Goal: Transaction & Acquisition: Download file/media

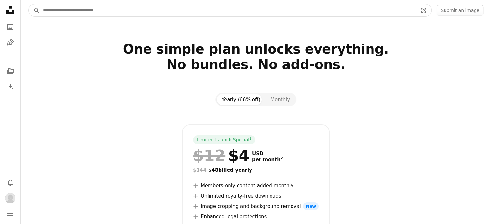
click at [85, 11] on input "Find visuals sitewide" at bounding box center [228, 10] width 376 height 12
type input "**********"
click at [29, 4] on button "A magnifying glass" at bounding box center [34, 10] width 11 height 12
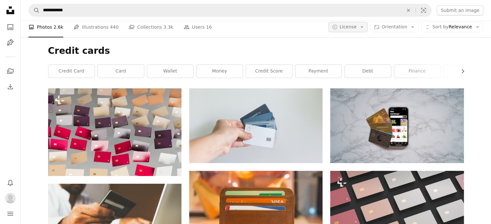
click at [355, 29] on span "License" at bounding box center [348, 26] width 17 height 5
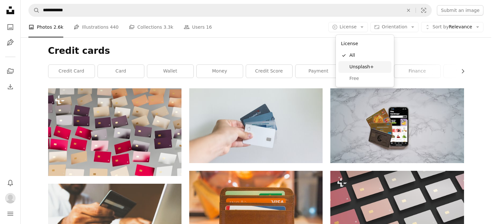
click at [366, 69] on span "Unsplash+" at bounding box center [368, 67] width 39 height 6
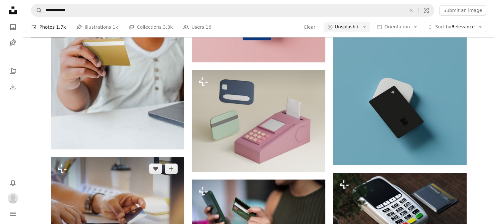
scroll to position [613, 0]
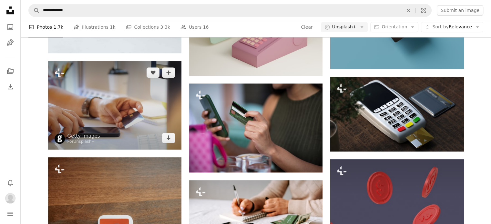
click at [116, 101] on img at bounding box center [114, 105] width 133 height 89
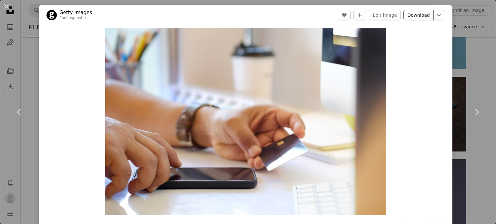
click at [416, 17] on link "Download" at bounding box center [418, 15] width 30 height 10
